Goal: Navigation & Orientation: Find specific page/section

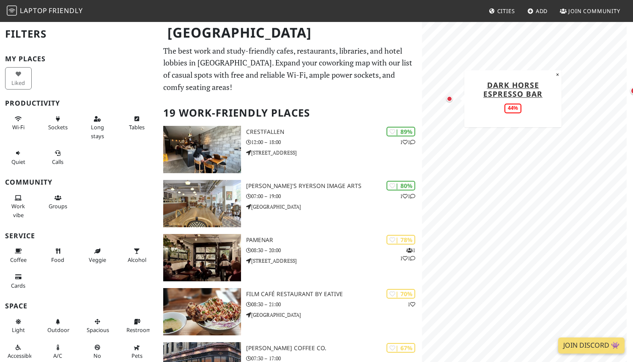
click at [448, 98] on div "Map marker" at bounding box center [449, 99] width 6 height 6
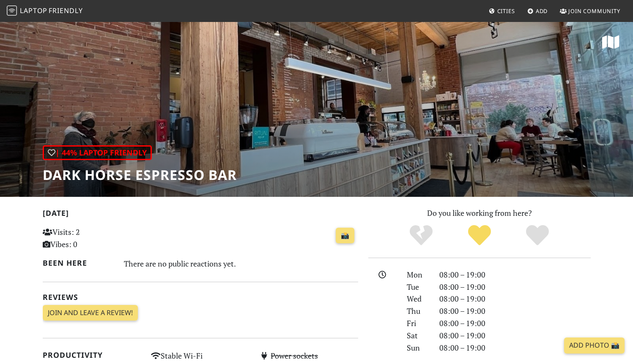
scroll to position [326, 0]
